Goal: Communication & Community: Share content

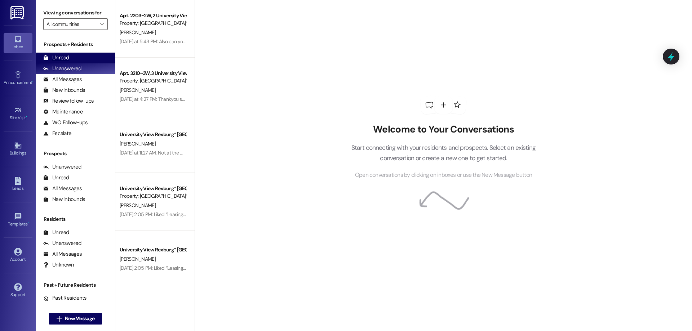
click at [67, 56] on div "Unread" at bounding box center [56, 58] width 26 height 8
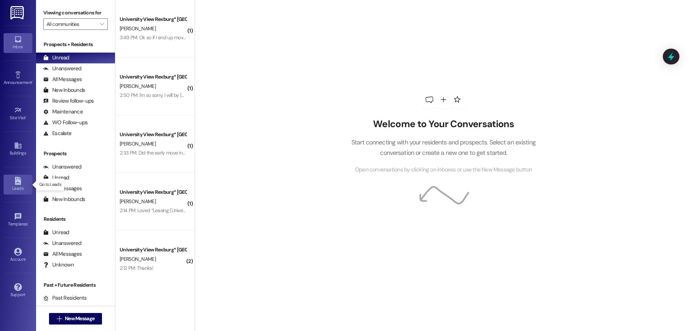
click at [19, 185] on div "Leads" at bounding box center [18, 188] width 36 height 7
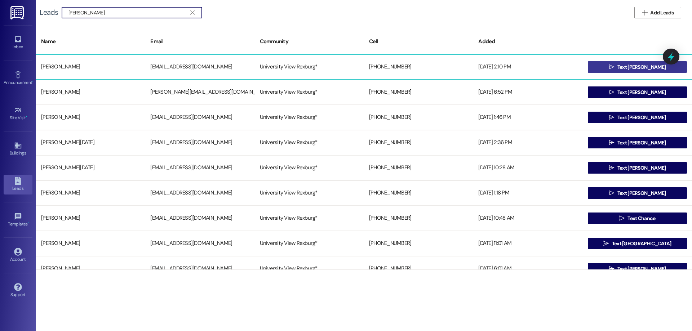
type input "[PERSON_NAME]"
drag, startPoint x: 640, startPoint y: 65, endPoint x: 647, endPoint y: 59, distance: 9.5
click at [647, 59] on div "[PERSON_NAME] [EMAIL_ADDRESS][DOMAIN_NAME] University View Rexburg* [PHONE_NUMB…" at bounding box center [364, 66] width 656 height 25
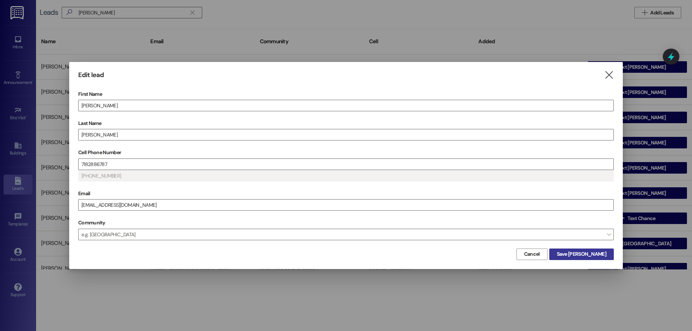
click at [600, 256] on span "Save [PERSON_NAME]" at bounding box center [581, 254] width 49 height 8
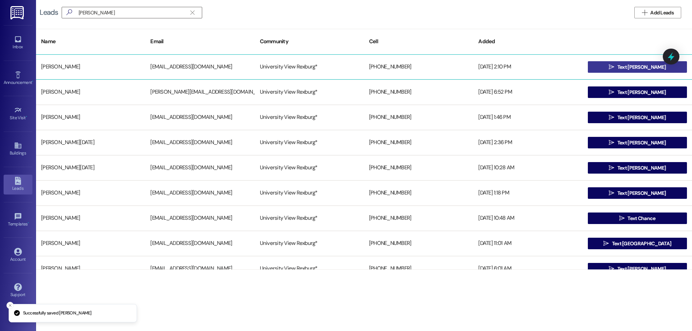
click at [607, 65] on button " Text [PERSON_NAME]" at bounding box center [637, 67] width 99 height 12
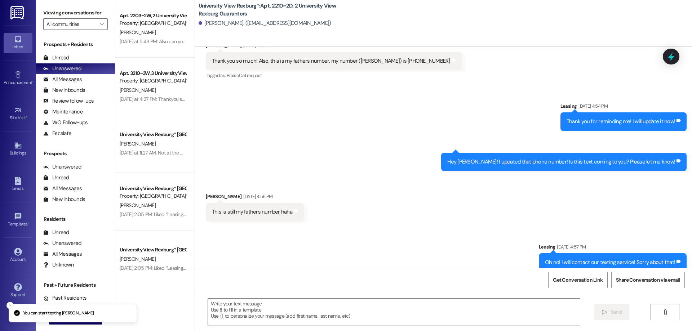
scroll to position [317, 0]
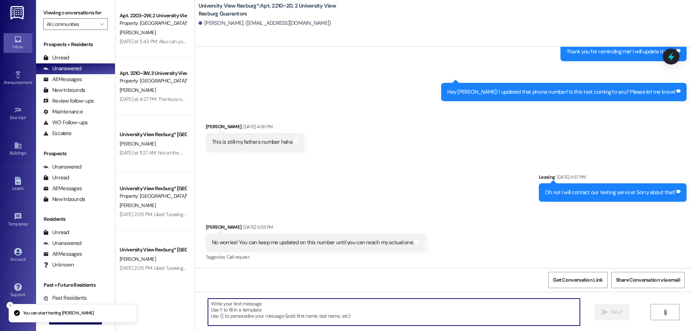
click at [264, 313] on textarea at bounding box center [394, 312] width 372 height 27
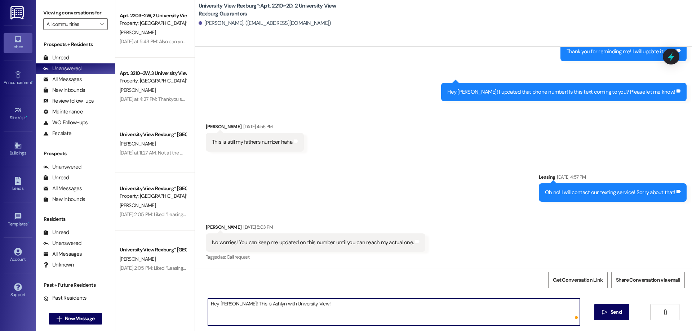
type textarea "Hey [PERSON_NAME]! This is [PERSON_NAME] with University View! !"
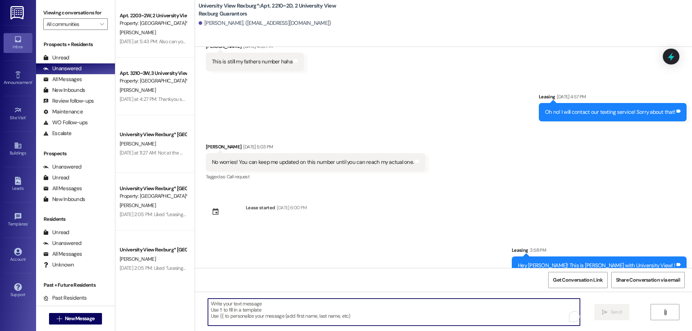
scroll to position [410, 0]
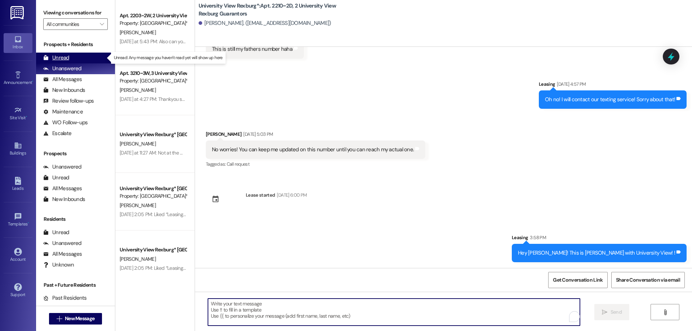
click at [76, 54] on div "Unread (0)" at bounding box center [75, 58] width 79 height 11
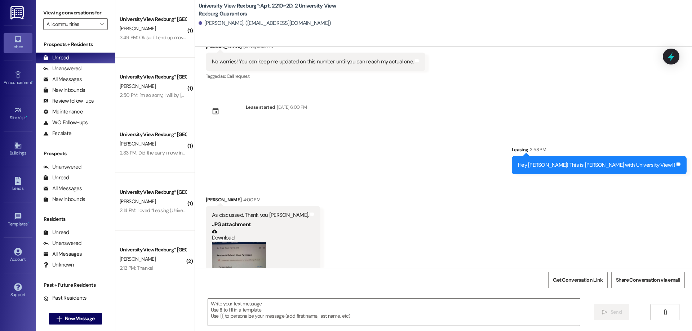
scroll to position [565, 0]
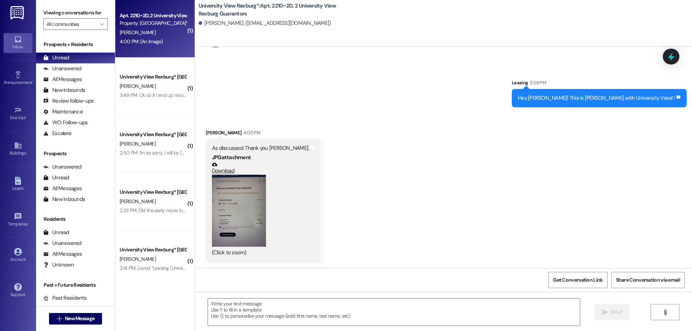
click at [231, 199] on button "Zoom image" at bounding box center [239, 211] width 54 height 72
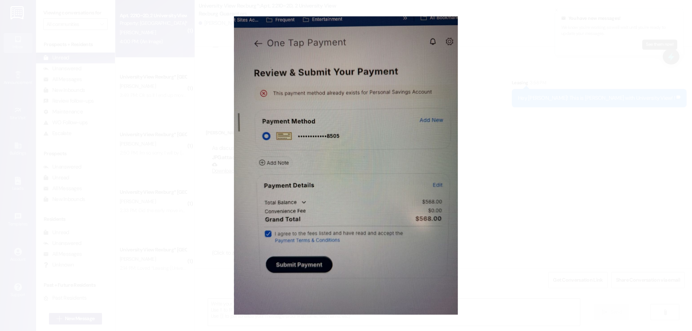
scroll to position [564, 0]
click at [492, 135] on button "Unzoom image" at bounding box center [346, 165] width 692 height 331
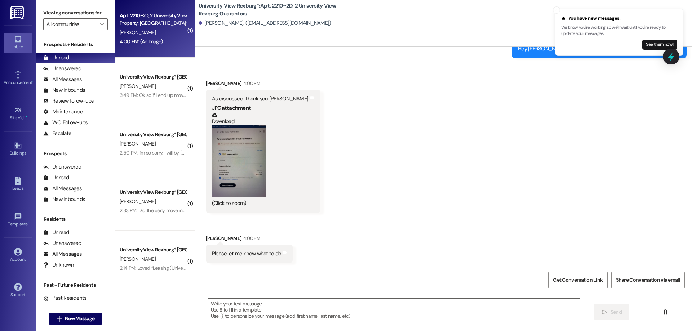
scroll to position [615, 0]
click at [239, 156] on button "Zoom image" at bounding box center [239, 161] width 54 height 72
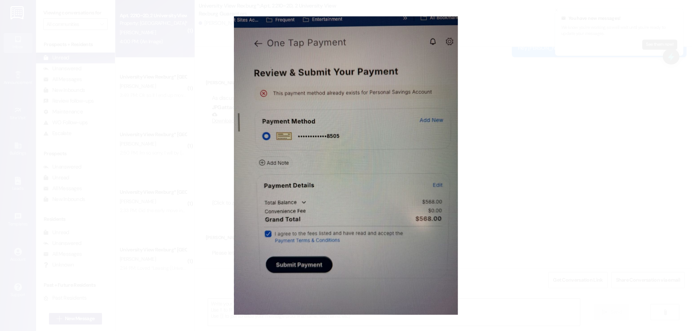
click at [536, 95] on button "Unzoom image" at bounding box center [346, 165] width 692 height 331
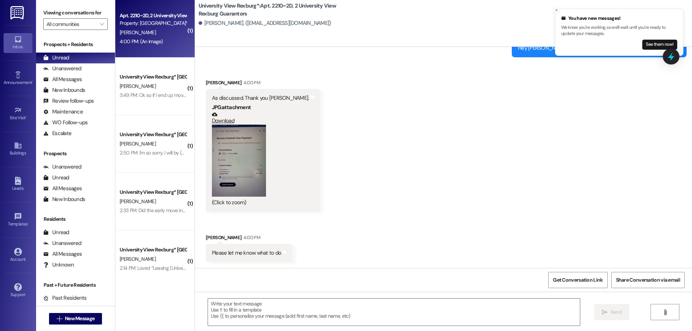
click at [242, 177] on button "Zoom image" at bounding box center [239, 161] width 54 height 72
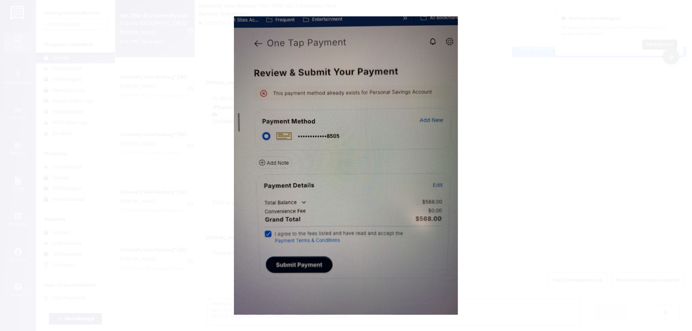
click at [532, 142] on button "Unzoom image" at bounding box center [346, 165] width 692 height 331
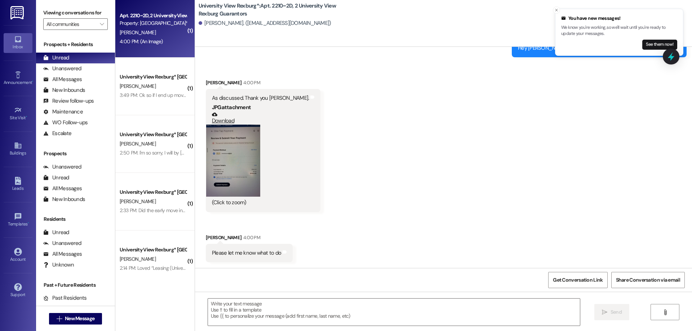
drag, startPoint x: 488, startPoint y: 175, endPoint x: 296, endPoint y: 258, distance: 209.3
click at [252, 318] on textarea at bounding box center [394, 312] width 372 height 27
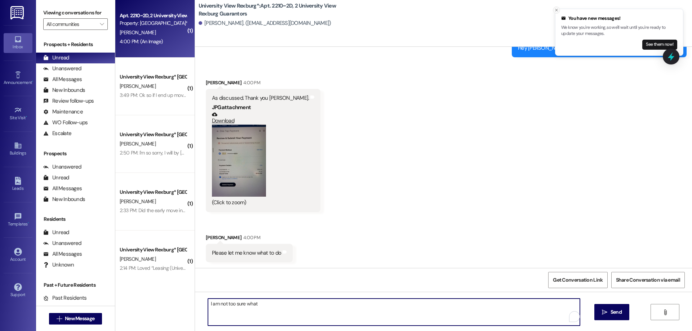
type textarea "I am not too sure what"
click at [554, 10] on icon "Close toast" at bounding box center [556, 10] width 4 height 4
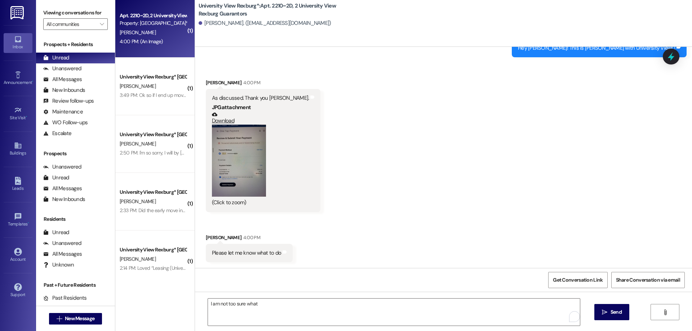
click at [226, 148] on button "Zoom image" at bounding box center [239, 161] width 54 height 72
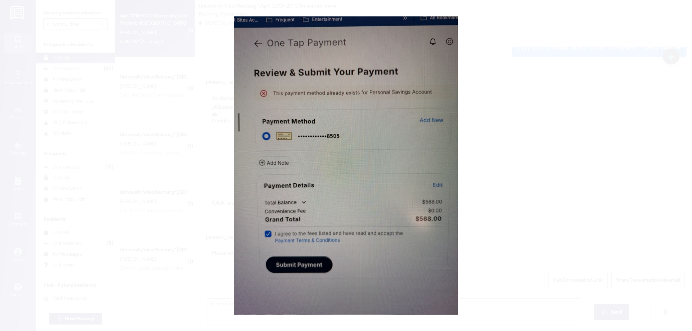
click at [527, 129] on button "Unzoom image" at bounding box center [346, 165] width 692 height 331
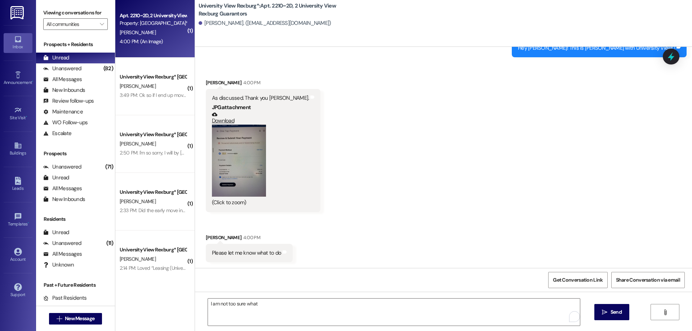
click at [224, 151] on button "Zoom image" at bounding box center [239, 161] width 54 height 72
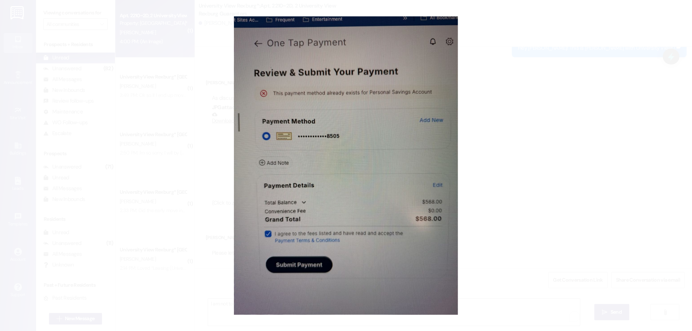
click at [522, 80] on button "Unzoom image" at bounding box center [346, 165] width 692 height 331
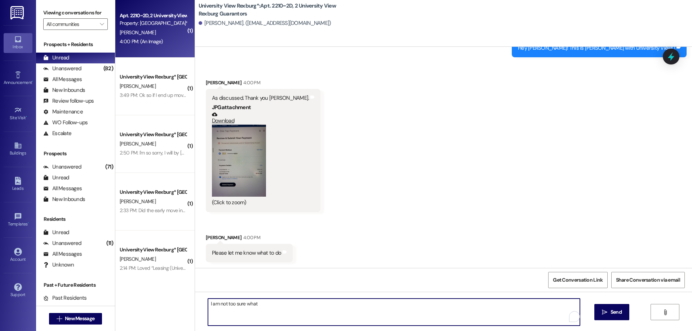
click at [291, 313] on textarea "I am not too sure what" at bounding box center [394, 312] width 372 height 27
click at [293, 311] on textarea "I am not too sure what" at bounding box center [394, 312] width 372 height 27
click at [295, 308] on textarea "I am not too sure what" at bounding box center [394, 312] width 372 height 27
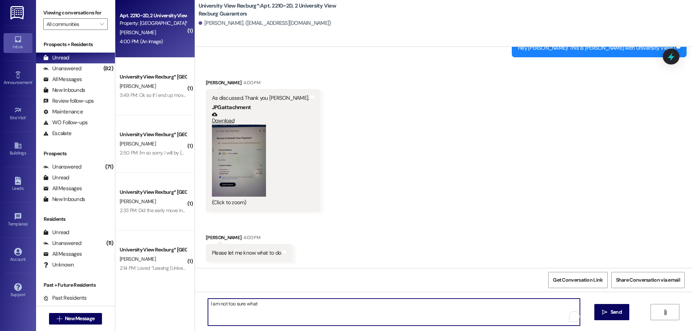
click at [295, 308] on textarea "I am not too sure what" at bounding box center [394, 312] width 372 height 27
type textarea "You may need to delete the payment method and input the information again! You …"
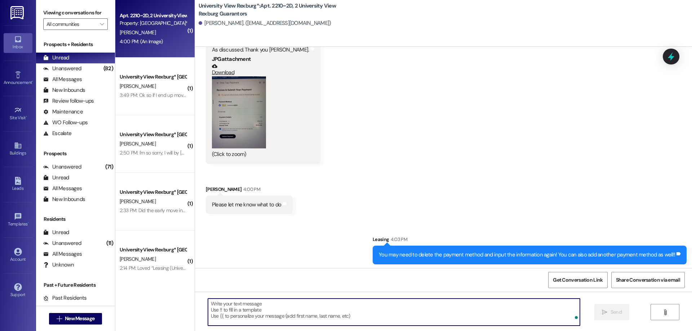
scroll to position [665, 0]
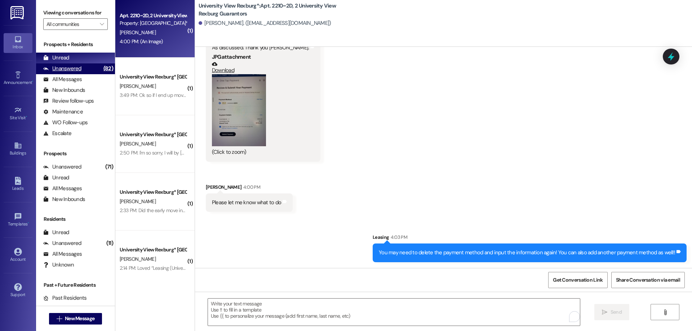
click at [85, 68] on div "Unanswered (82)" at bounding box center [75, 68] width 79 height 11
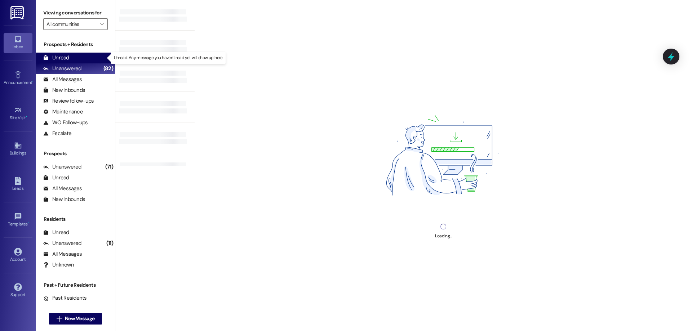
click at [85, 53] on div "Unread (0)" at bounding box center [75, 58] width 79 height 11
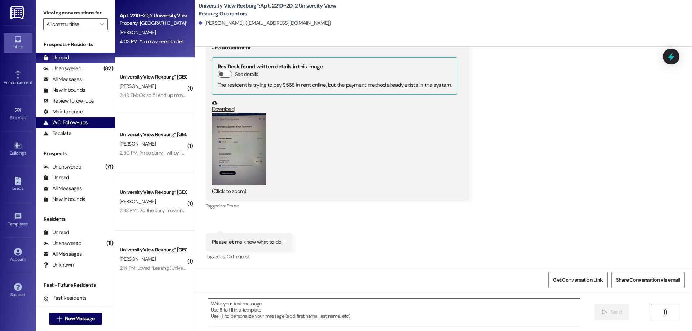
scroll to position [674, 0]
click at [26, 147] on link "Buildings" at bounding box center [18, 148] width 29 height 19
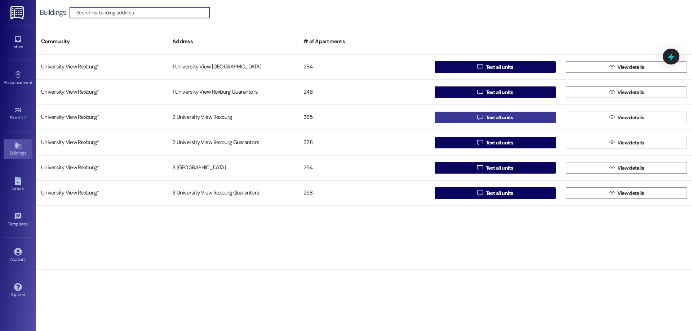
click at [480, 116] on icon "" at bounding box center [479, 118] width 5 height 6
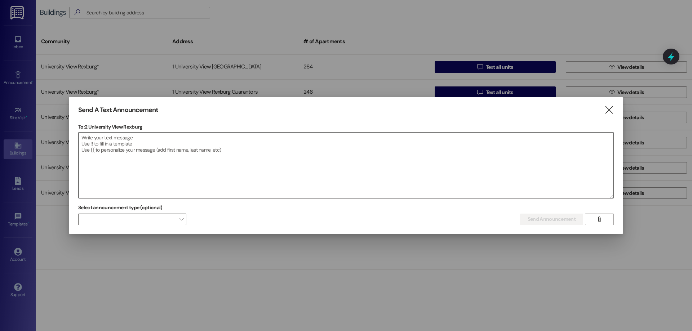
click at [181, 155] on textarea at bounding box center [346, 166] width 535 height 66
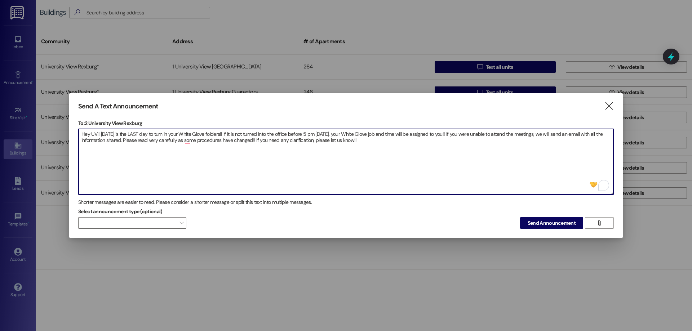
click at [163, 137] on textarea "Hey UV!! [DATE] is the LAST day to turn in your White Glove folders!! If it is …" at bounding box center [346, 162] width 535 height 66
type textarea "Hey UV!! [DATE] is the LAST day to turn in your White Glove folders!! If it is …"
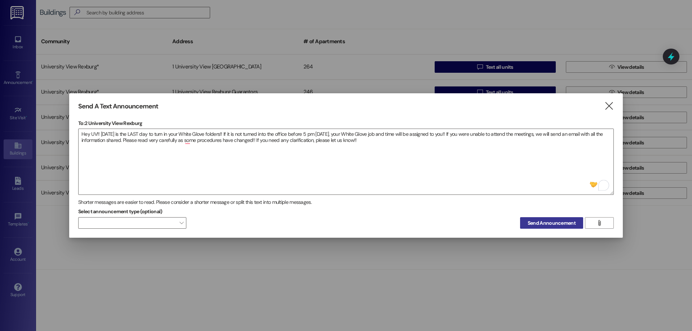
click at [554, 223] on span "Send Announcement" at bounding box center [551, 223] width 48 height 8
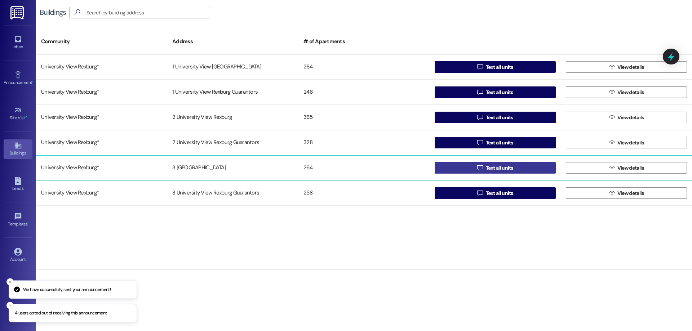
click at [506, 167] on span "Text all units" at bounding box center [499, 168] width 27 height 8
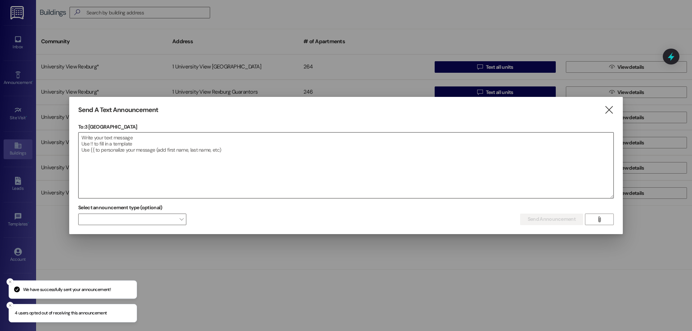
click at [218, 185] on textarea at bounding box center [346, 166] width 535 height 66
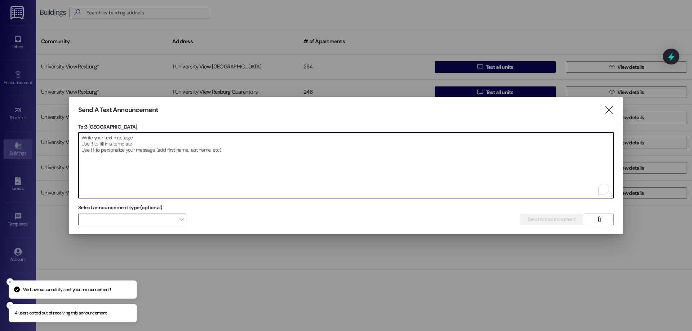
paste textarea "Hey UV!! [DATE] is the LAST day to turn in your White Glove folders!! If it is …"
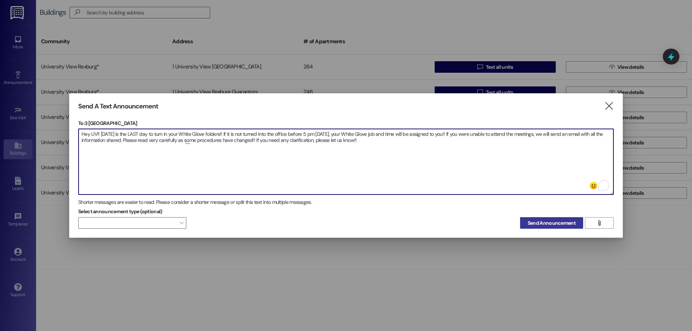
type textarea "Hey UV!! [DATE] is the LAST day to turn in your White Glove folders!! If it is …"
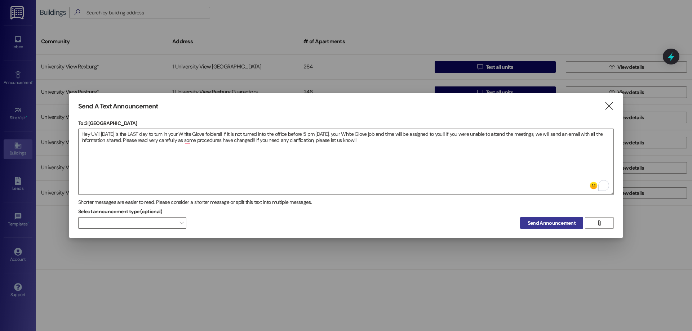
click at [547, 225] on span "Send Announcement" at bounding box center [551, 223] width 48 height 8
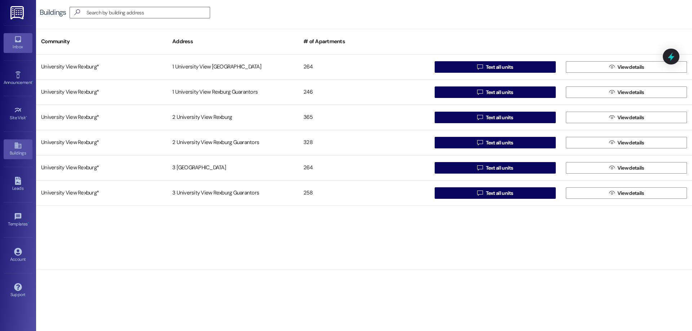
click at [21, 39] on icon at bounding box center [18, 39] width 6 height 6
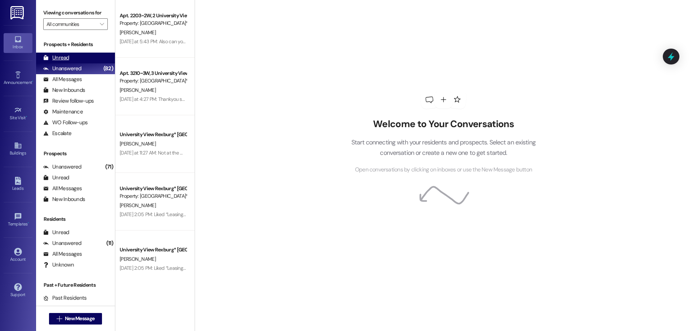
click at [70, 60] on div "Unread (0)" at bounding box center [75, 58] width 79 height 11
